Goal: Find specific page/section: Find specific page/section

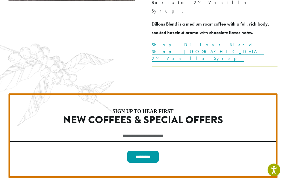
scroll to position [1588, 0]
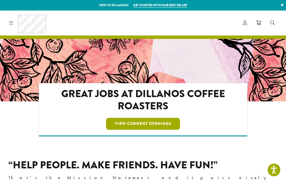
click at [151, 118] on link "View Current Openings" at bounding box center [143, 124] width 74 height 12
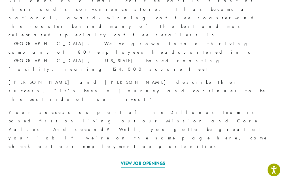
scroll to position [236, 0]
